Goal: Information Seeking & Learning: Learn about a topic

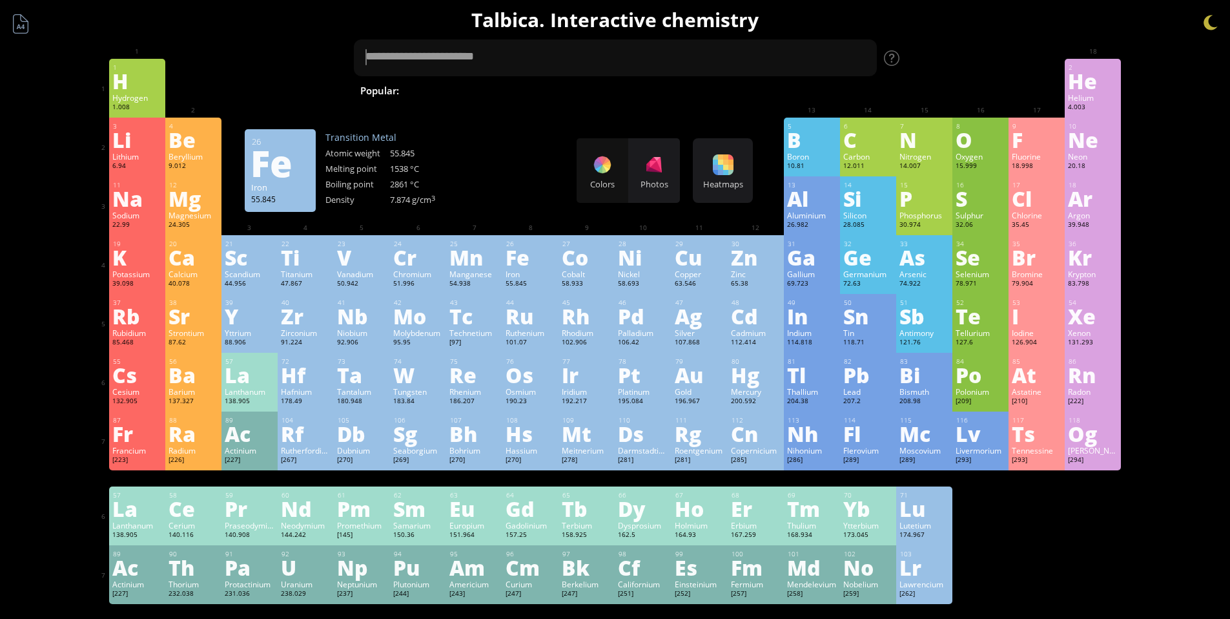
click at [522, 267] on div "Fe" at bounding box center [531, 257] width 50 height 21
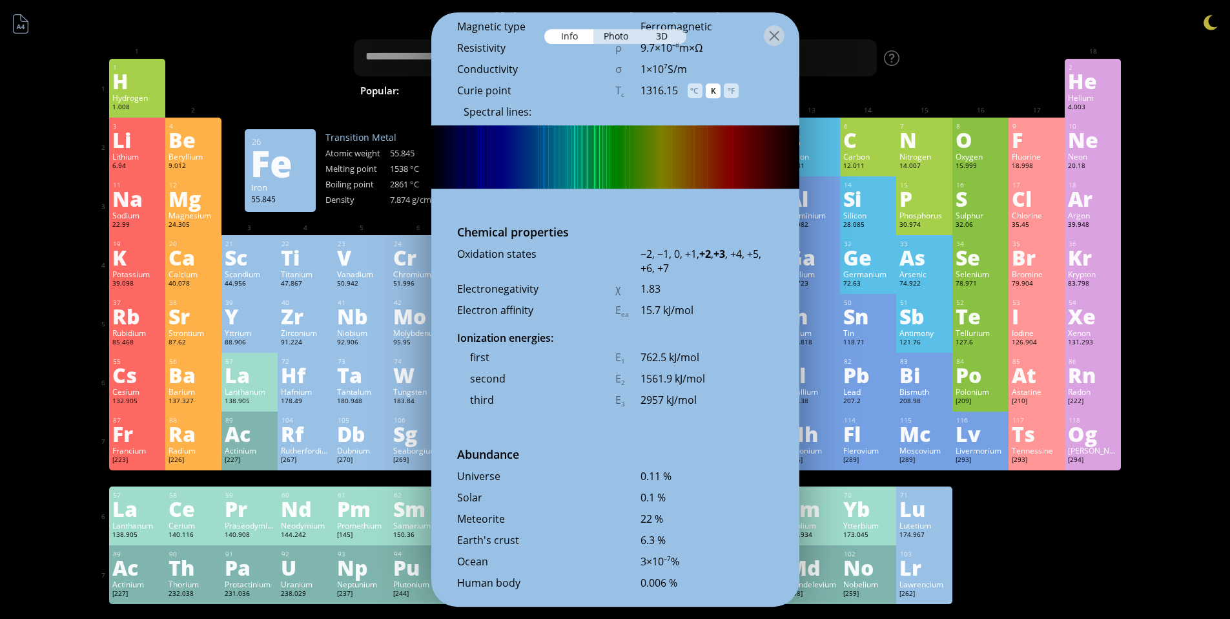
scroll to position [2635, 0]
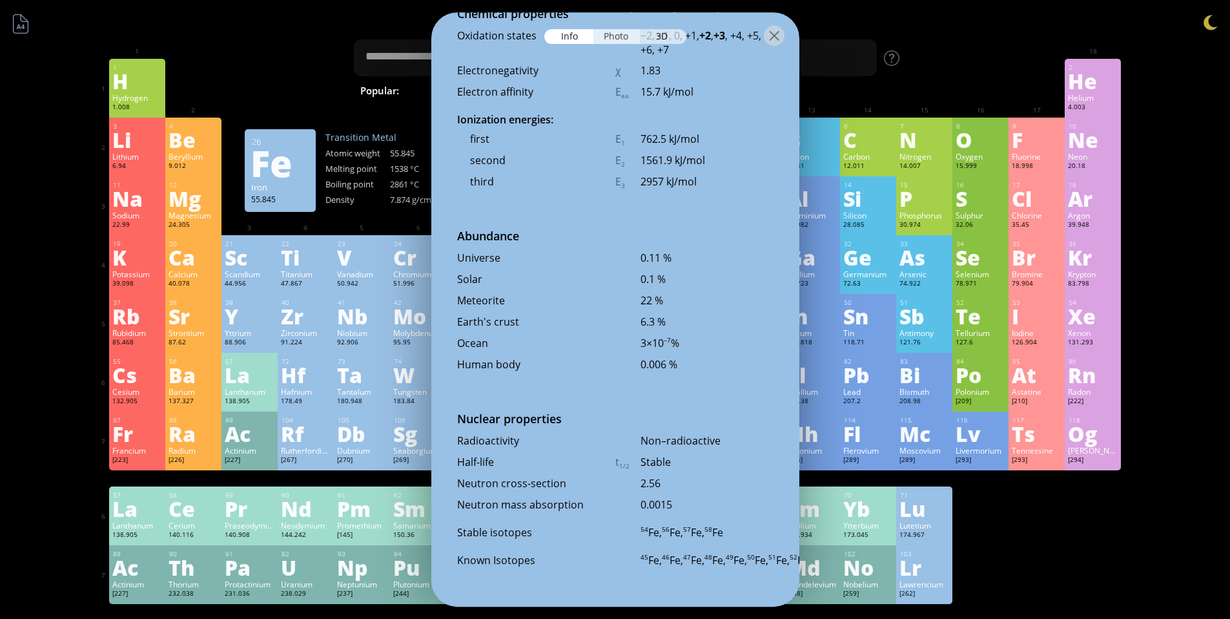
click at [612, 41] on div "Photo" at bounding box center [616, 36] width 46 height 15
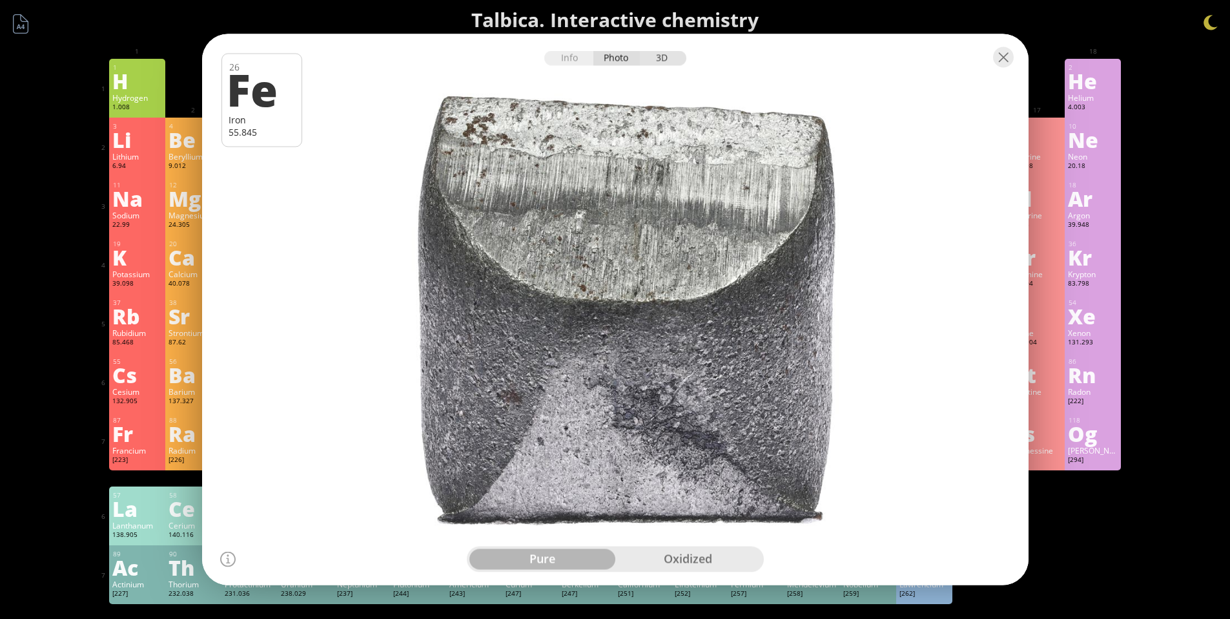
click at [651, 61] on div "3D" at bounding box center [663, 58] width 46 height 15
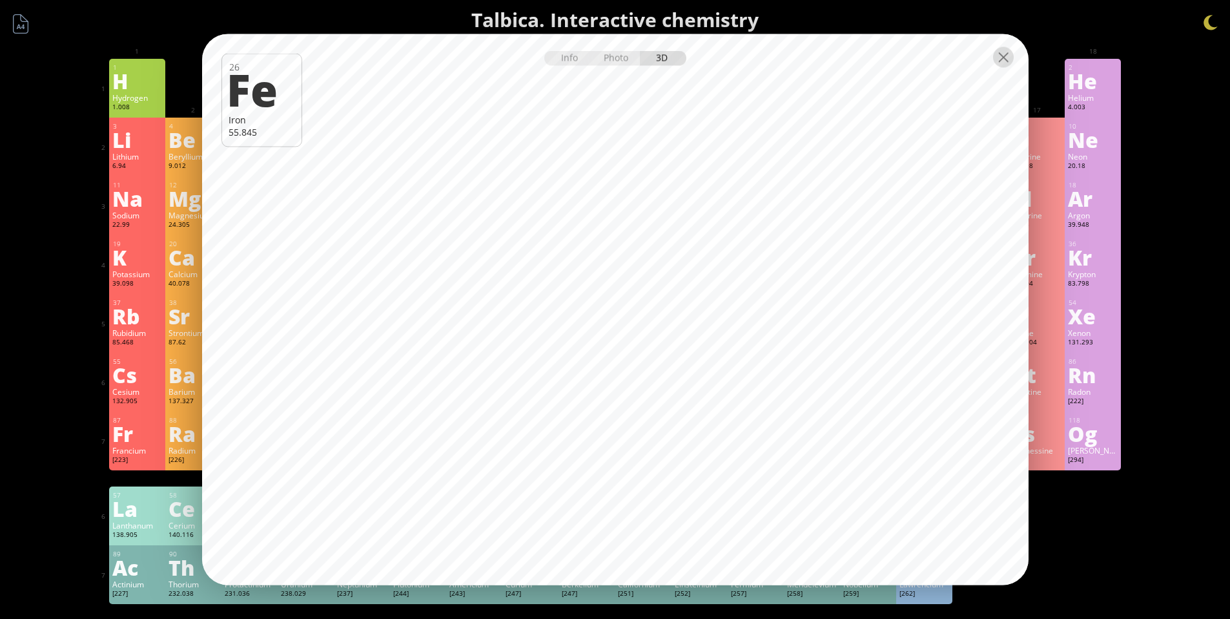
click at [1003, 60] on div at bounding box center [1003, 57] width 21 height 21
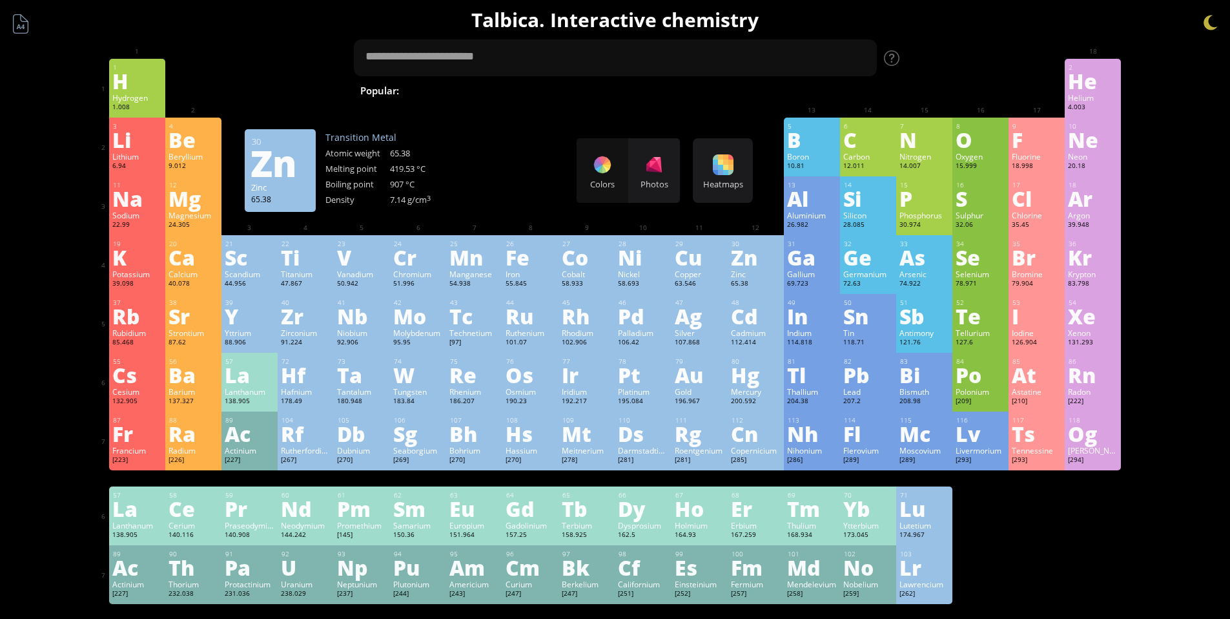
click at [750, 267] on div "Zn" at bounding box center [756, 257] width 50 height 21
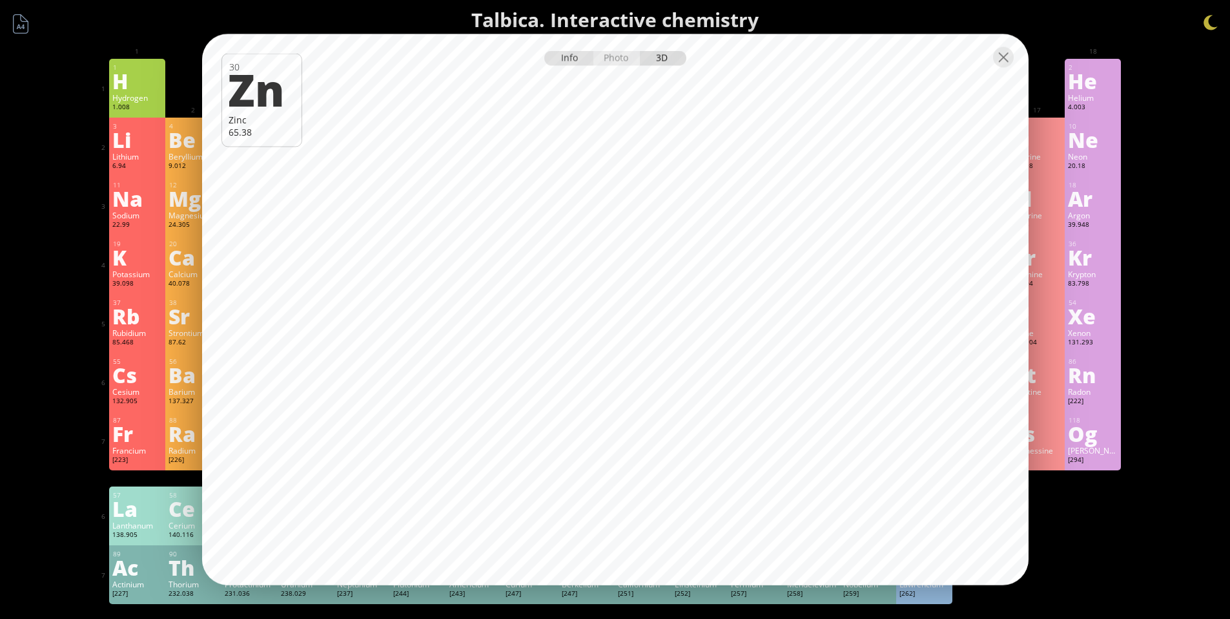
click at [554, 57] on div "Info" at bounding box center [569, 58] width 50 height 15
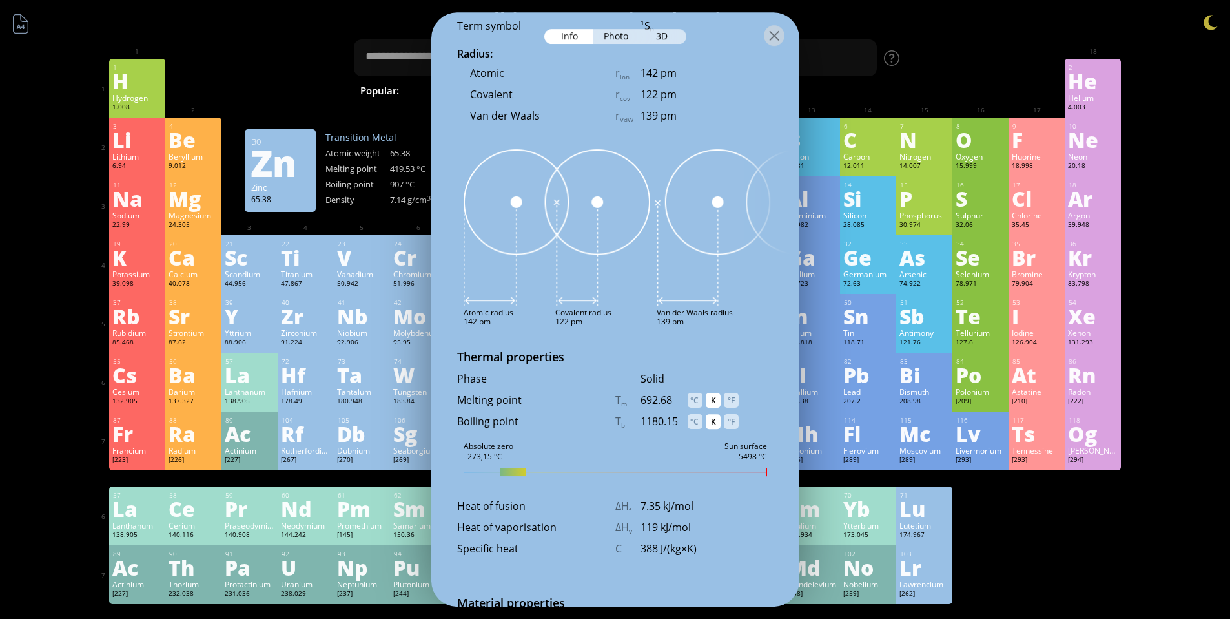
scroll to position [1091, 0]
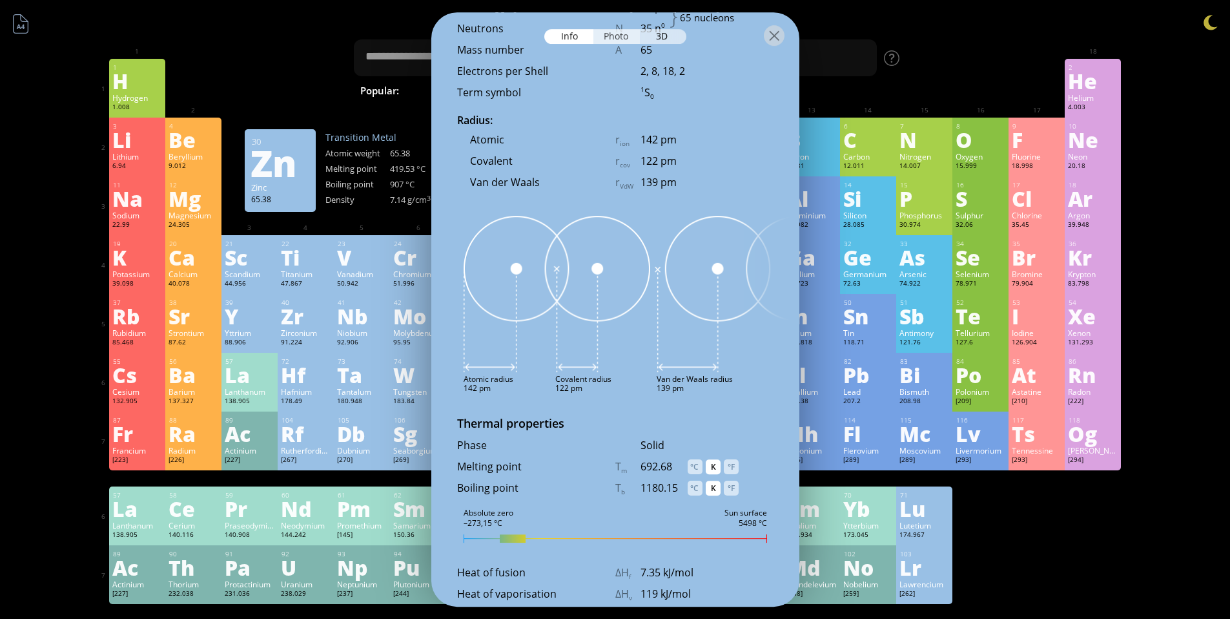
click at [612, 43] on div "Photo" at bounding box center [616, 36] width 46 height 15
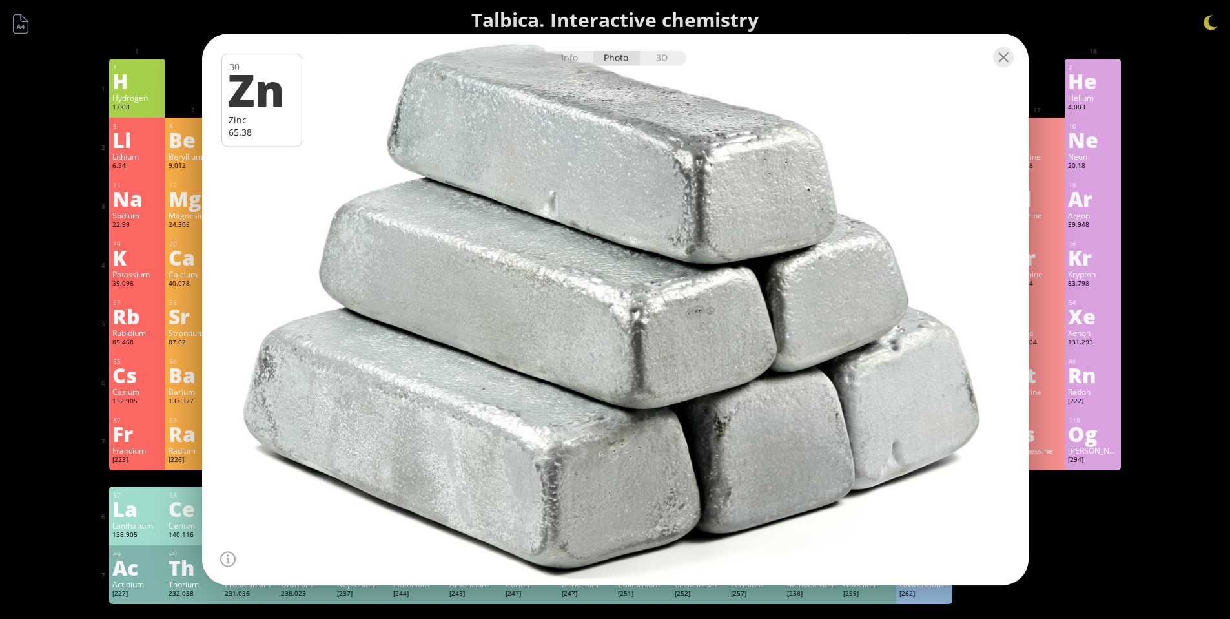
drag, startPoint x: 677, startPoint y: 219, endPoint x: 662, endPoint y: 290, distance: 72.7
click at [662, 290] on div at bounding box center [615, 309] width 835 height 557
click at [666, 63] on div "3D" at bounding box center [663, 58] width 46 height 15
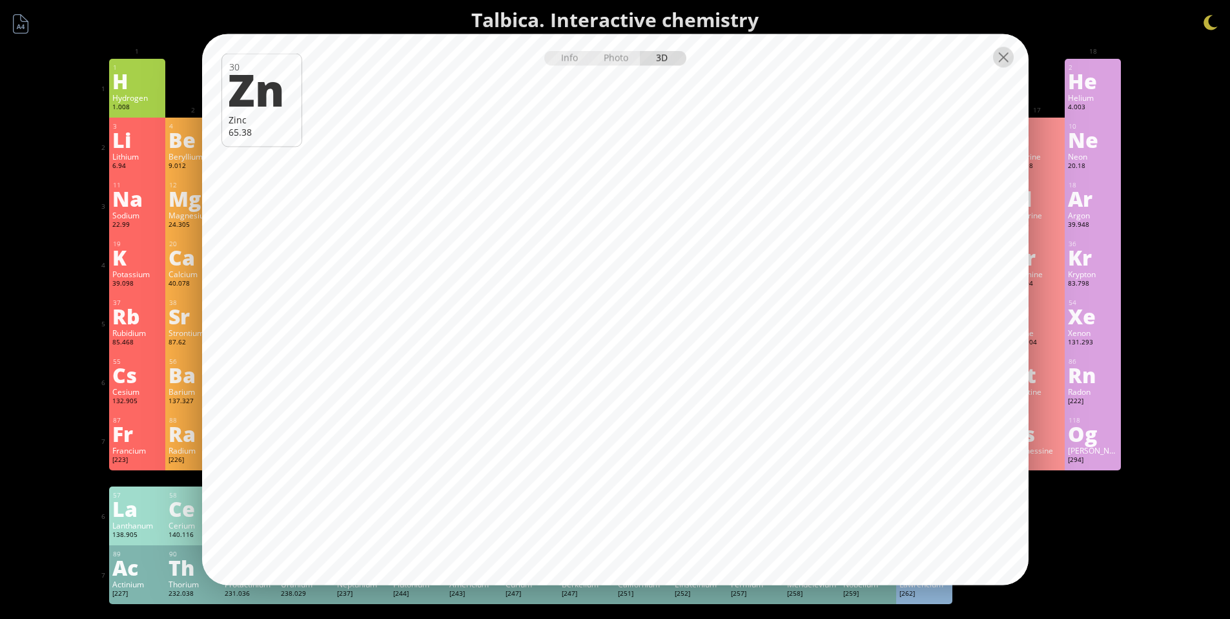
click at [1004, 56] on div at bounding box center [1003, 57] width 21 height 21
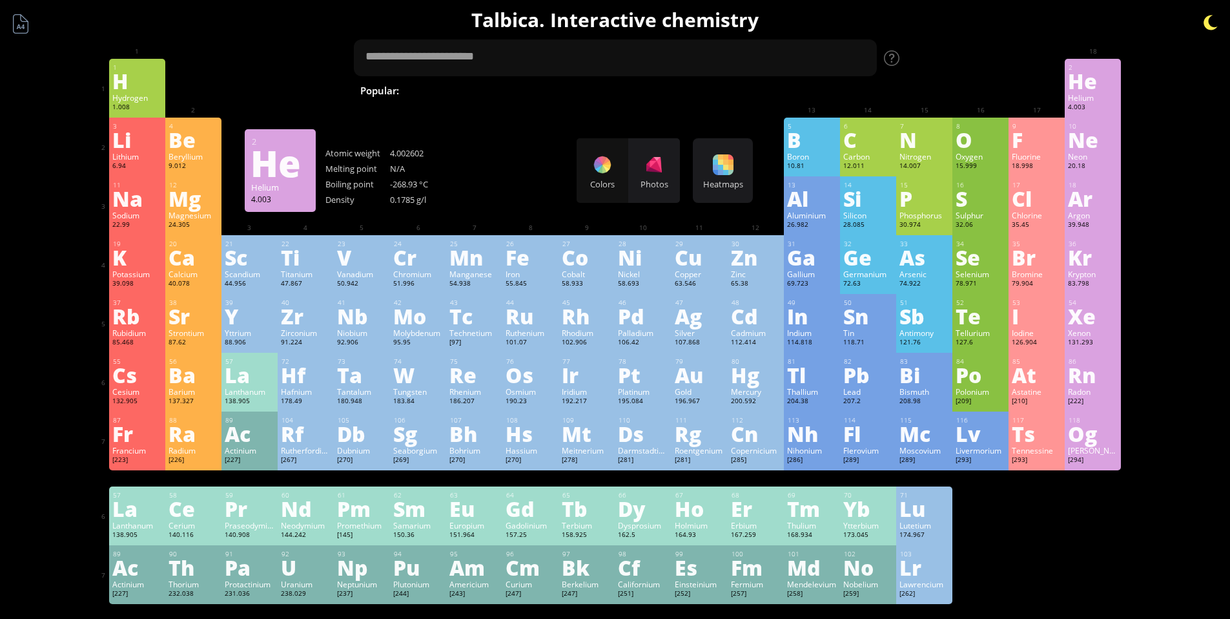
click at [1211, 22] on div at bounding box center [1210, 22] width 19 height 19
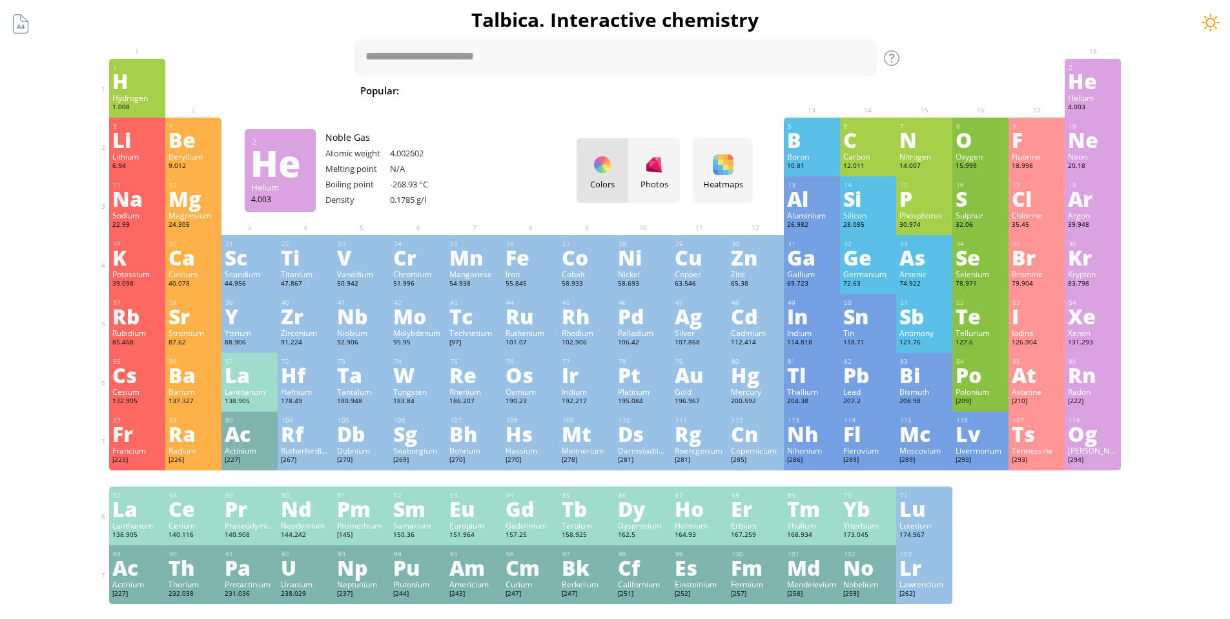
click at [1211, 22] on div at bounding box center [1210, 22] width 19 height 19
